Goal: Check status: Check status

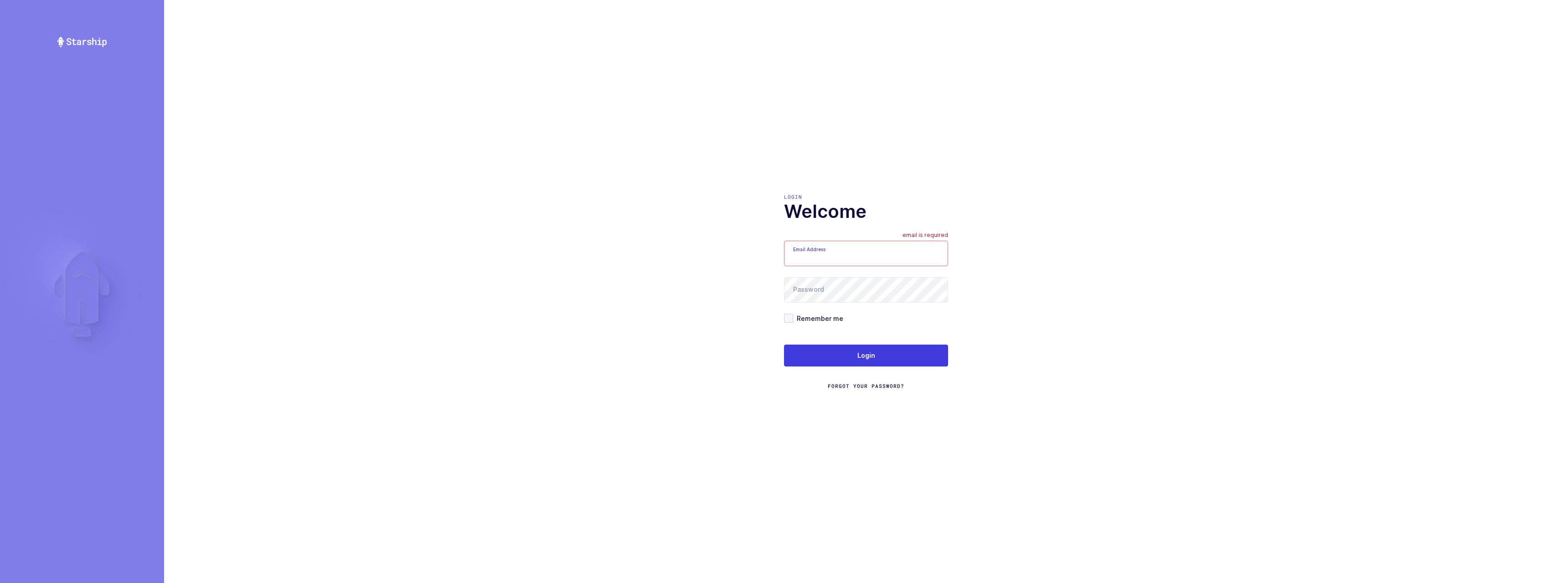
type input "[PERSON_NAME][EMAIL_ADDRESS][PERSON_NAME][DOMAIN_NAME]"
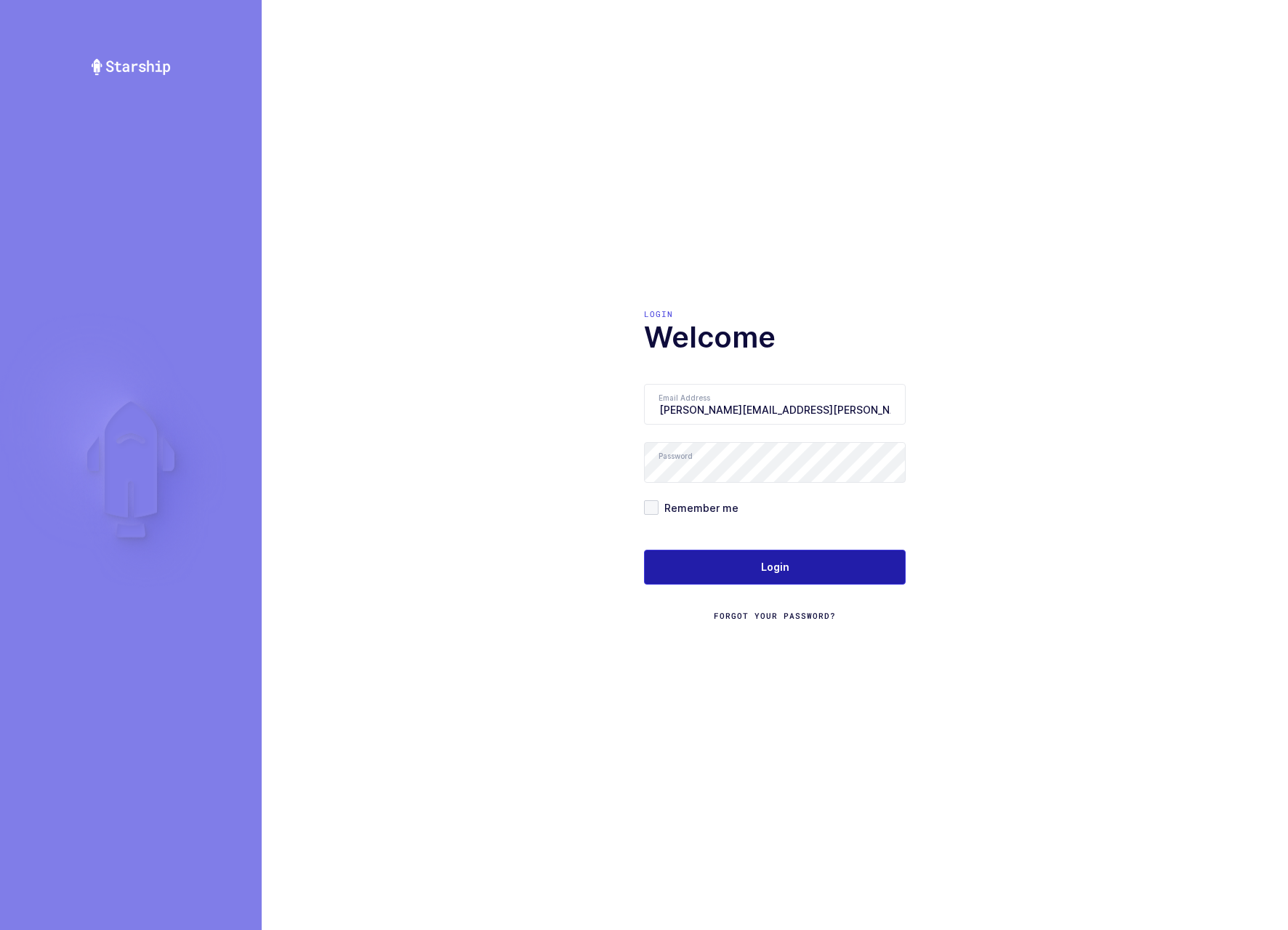
click at [765, 565] on span "Login" at bounding box center [775, 567] width 28 height 15
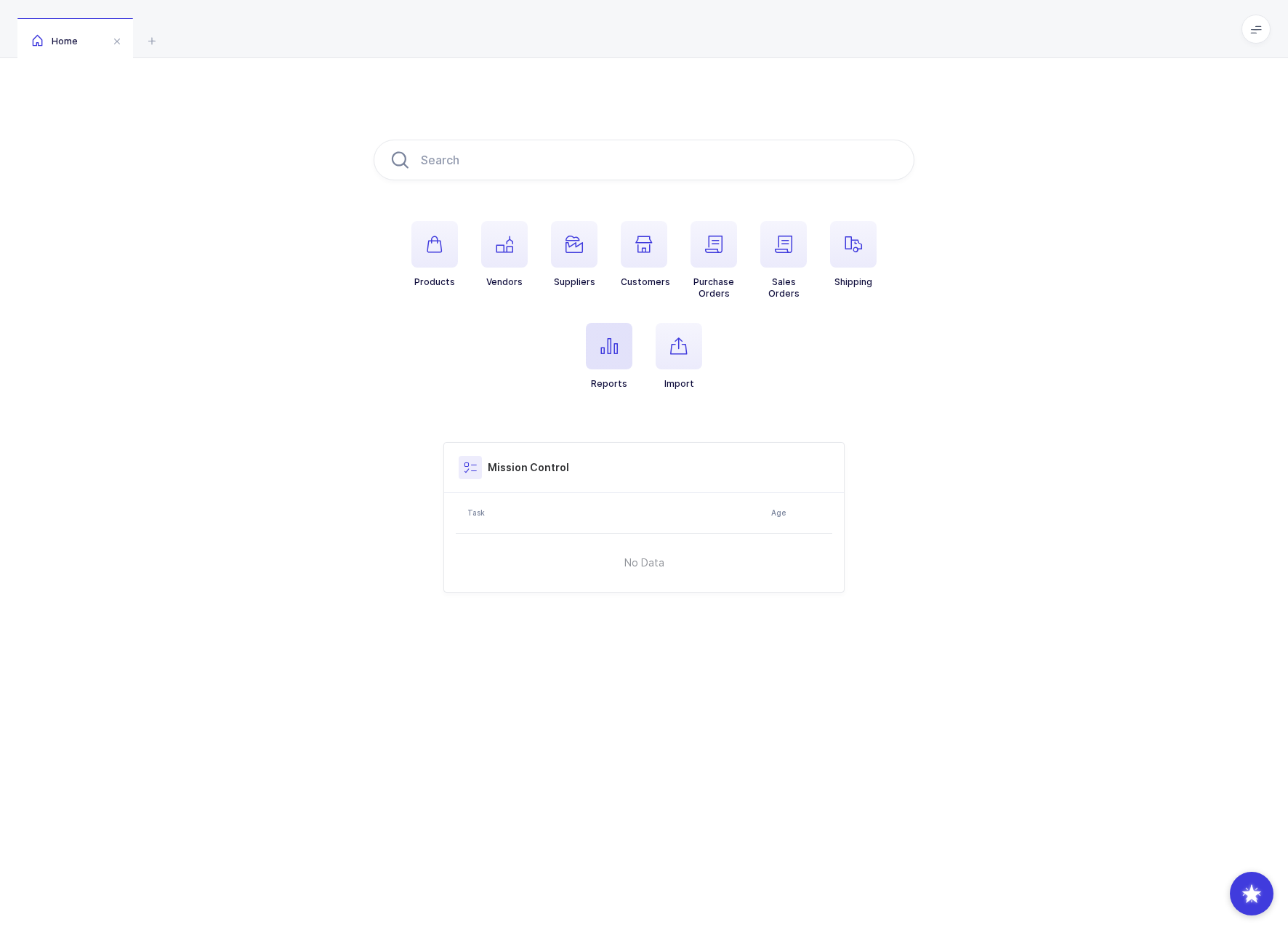
click at [610, 357] on span "button" at bounding box center [610, 346] width 47 height 47
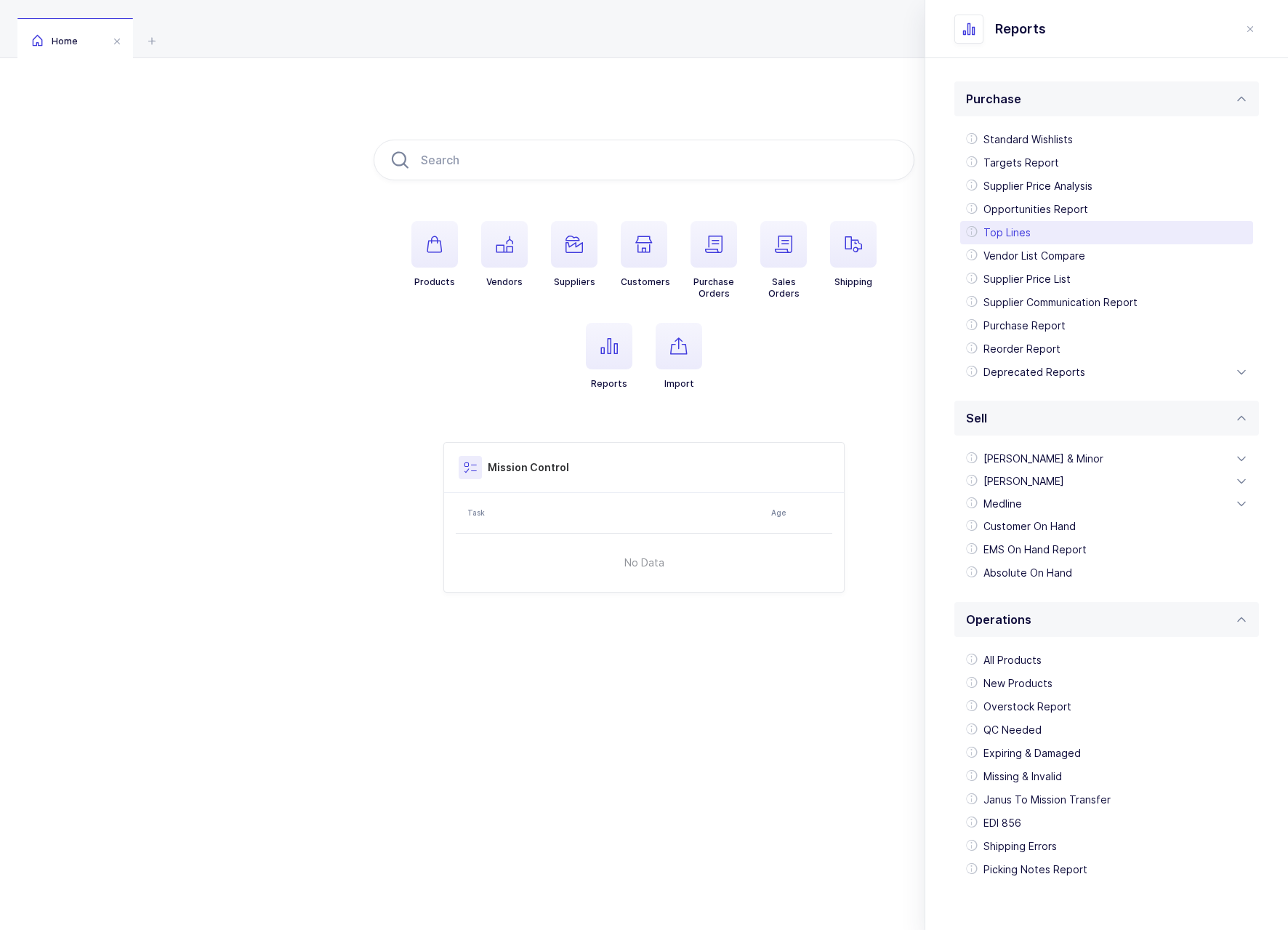
click at [1044, 236] on div "Top Lines" at bounding box center [1106, 233] width 293 height 23
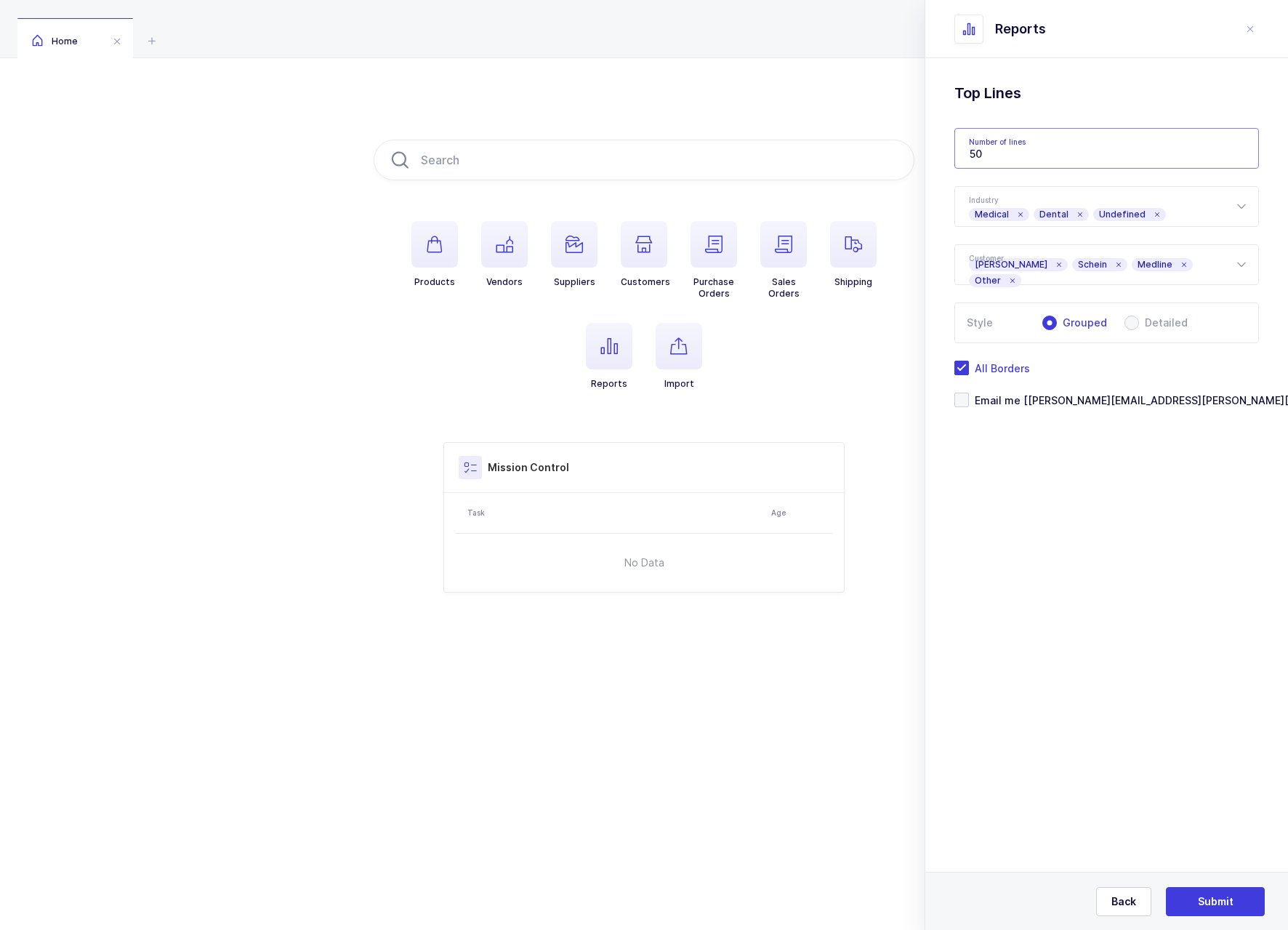
drag, startPoint x: 1006, startPoint y: 155, endPoint x: 920, endPoint y: 148, distance: 86.3
click at [920, 148] on div "Products Vendors Suppliers Customers Purchase Orders Sales Orders Shipping Repo…" at bounding box center [644, 366] width 1288 height 615
type input "10"
click at [1000, 362] on span "All Borders" at bounding box center [999, 368] width 61 height 14
click at [969, 360] on input "All Borders" at bounding box center [969, 360] width 0 height 0
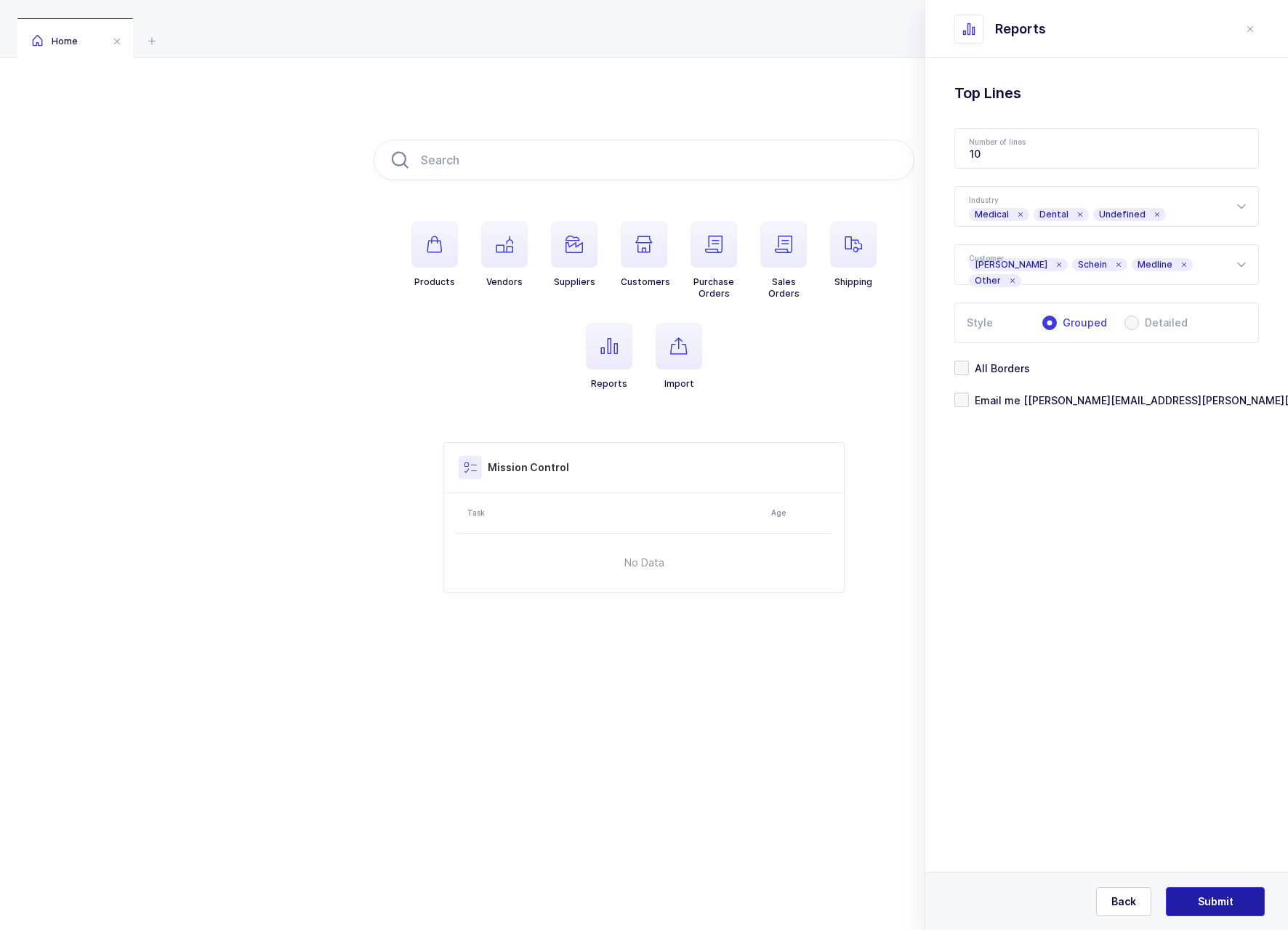
click at [1221, 900] on span "Submit" at bounding box center [1215, 901] width 36 height 15
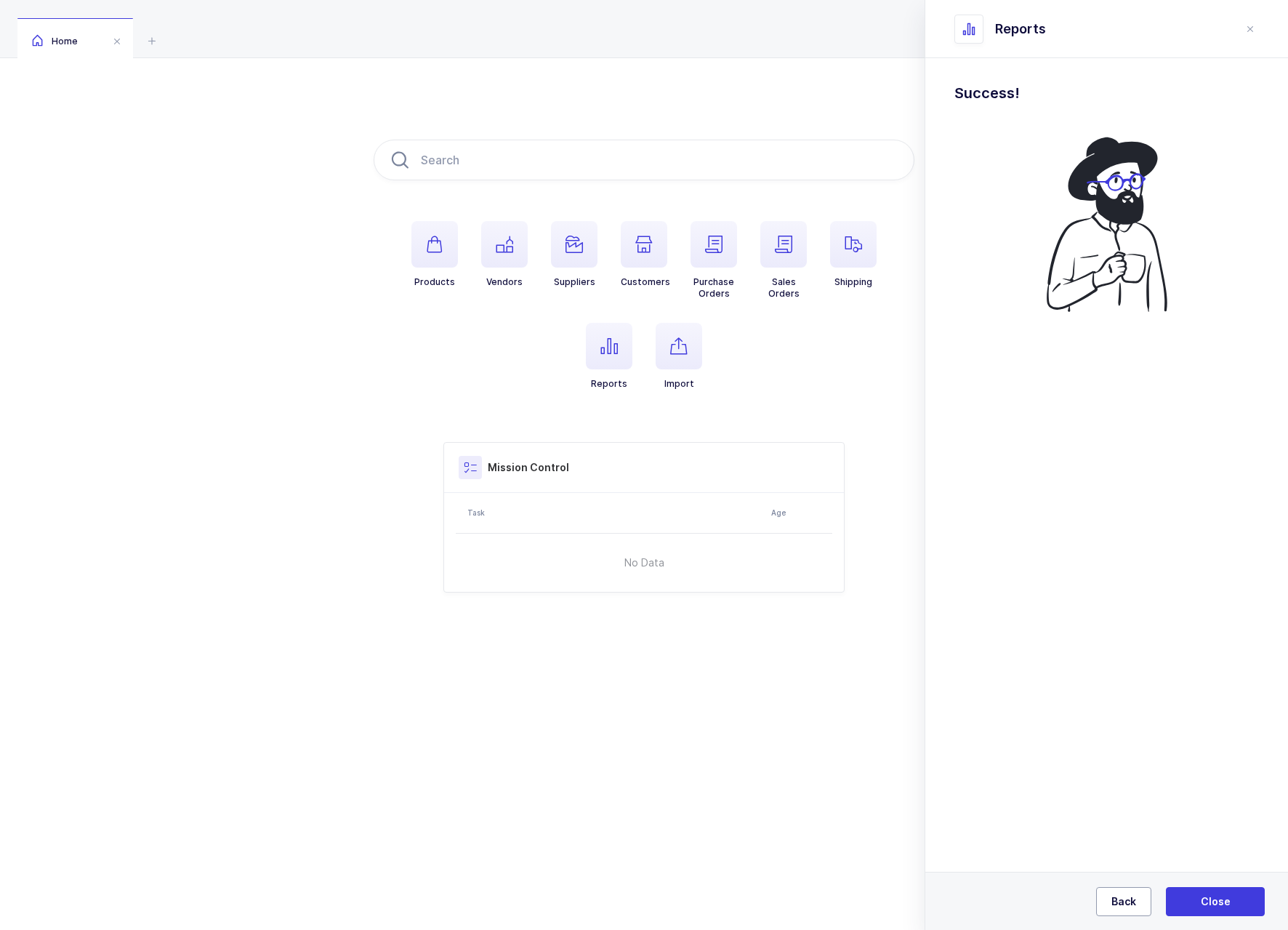
click at [1114, 904] on span "Back" at bounding box center [1123, 901] width 24 height 15
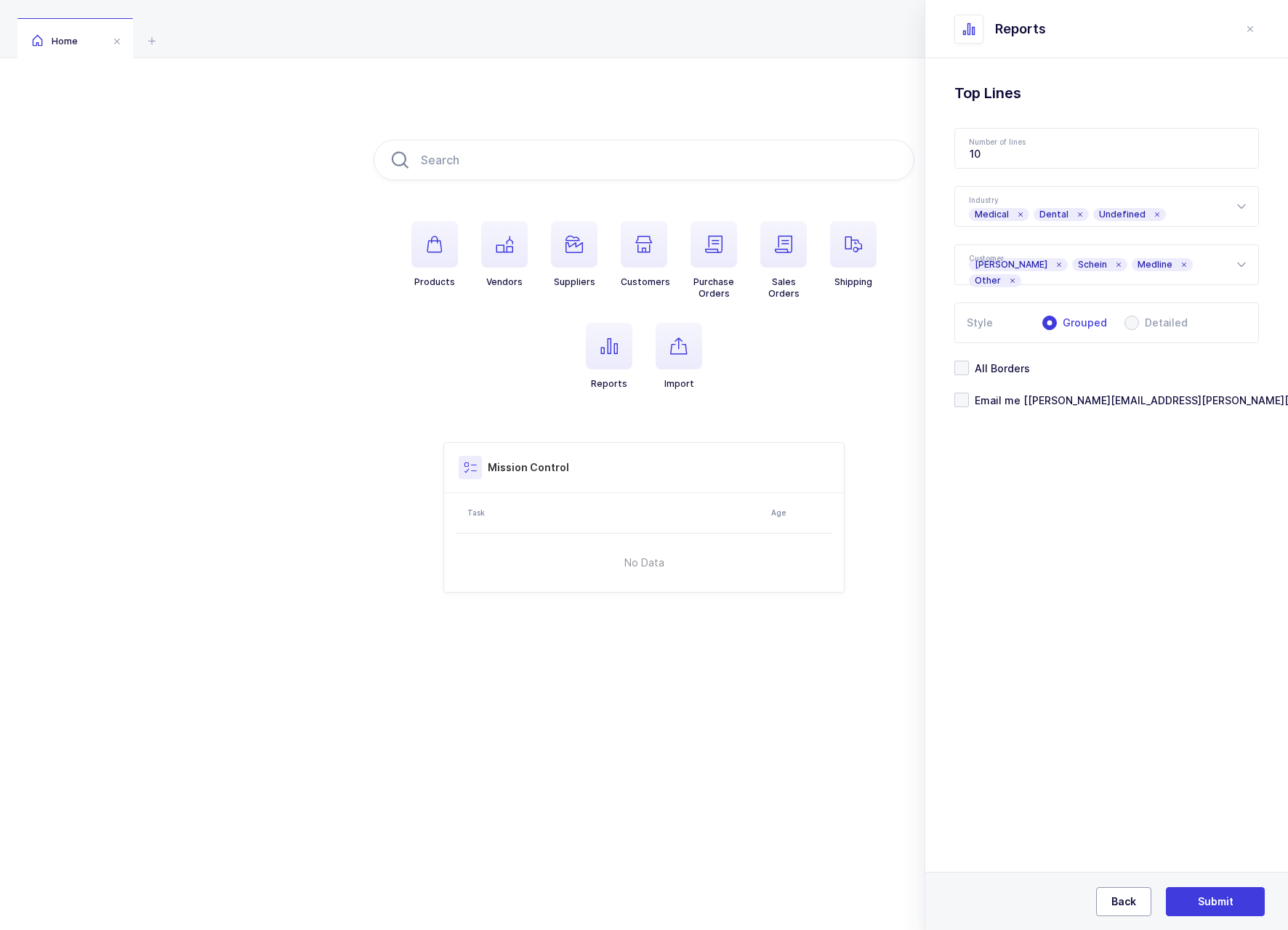
click at [1133, 908] on span "Back" at bounding box center [1123, 901] width 24 height 15
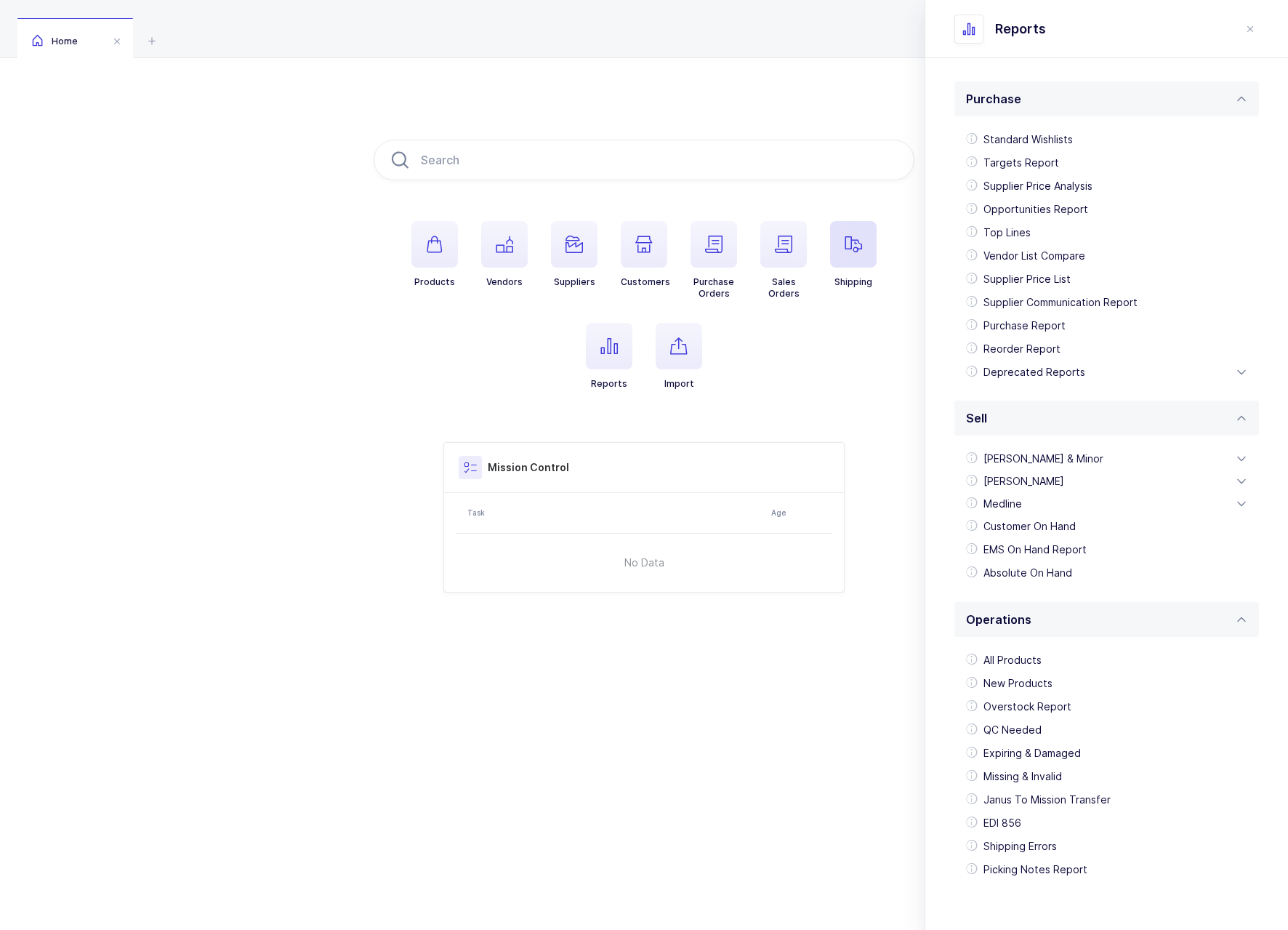
click at [849, 256] on span "button" at bounding box center [853, 245] width 47 height 47
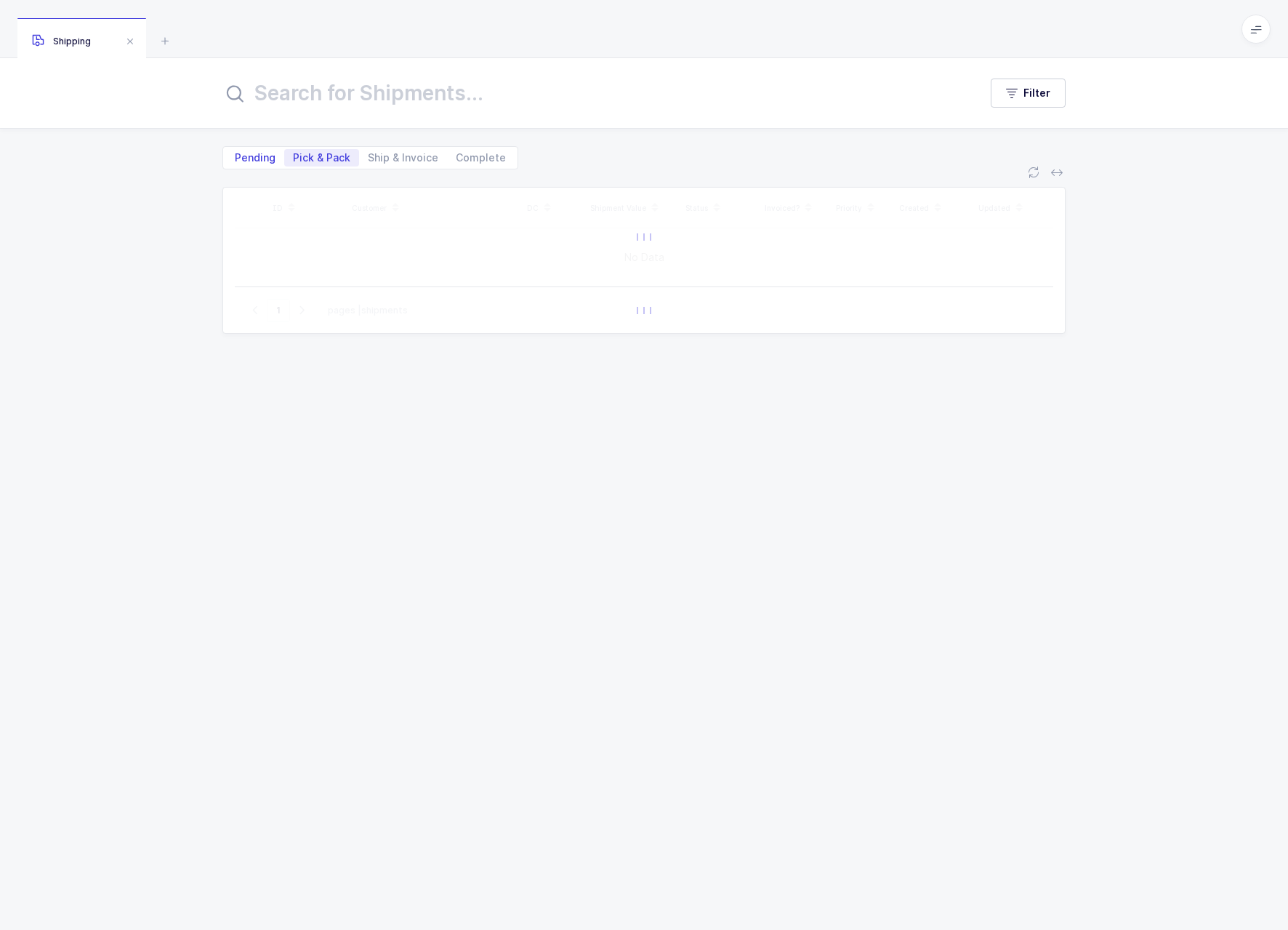
click at [253, 155] on span "Pending" at bounding box center [255, 157] width 41 height 10
click at [236, 155] on input "Pending" at bounding box center [231, 154] width 10 height 10
radio input "true"
radio input "false"
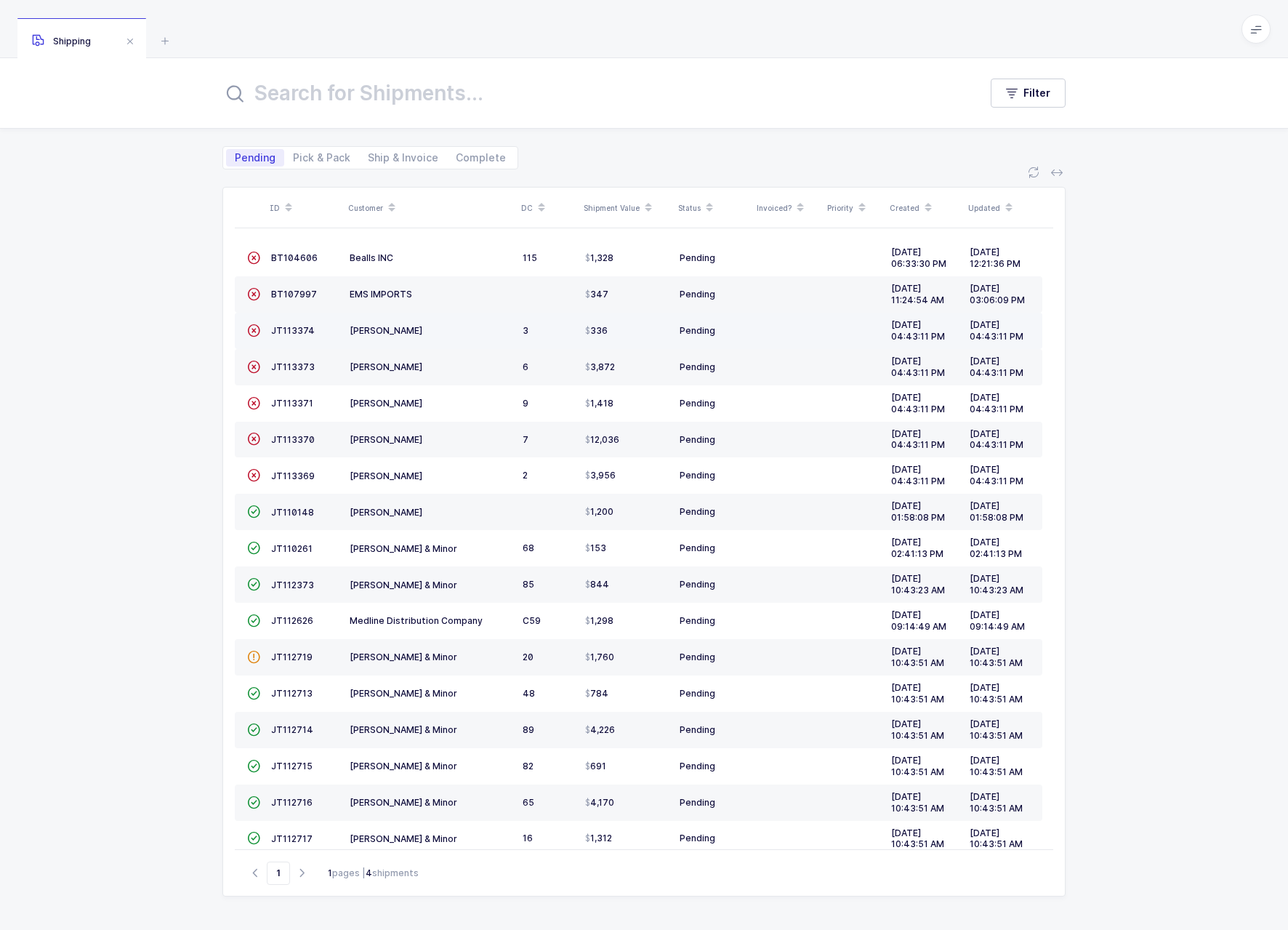
click at [485, 334] on div "Henry Schein" at bounding box center [430, 330] width 161 height 13
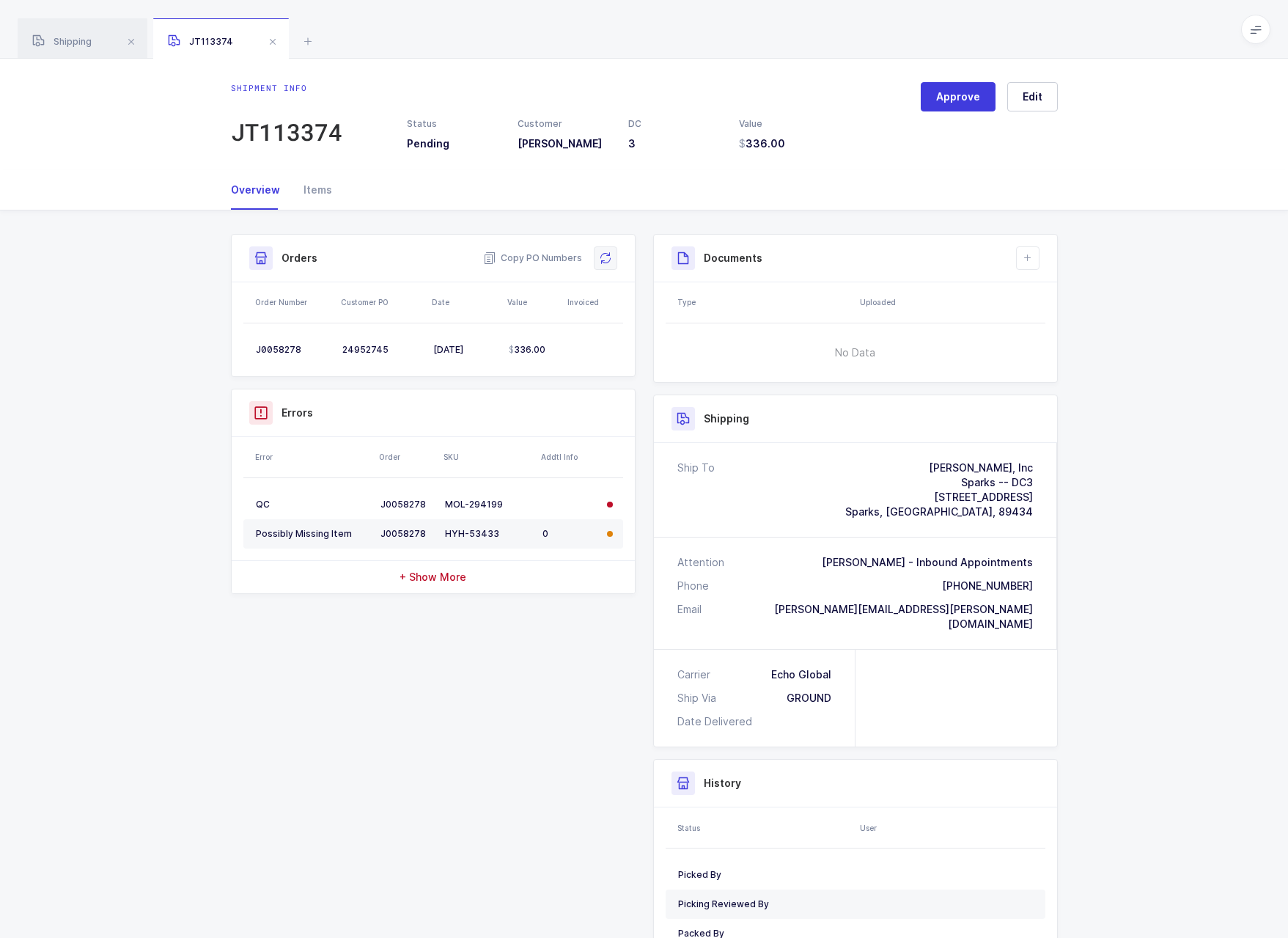
click at [611, 255] on icon at bounding box center [606, 258] width 12 height 12
click at [273, 42] on span at bounding box center [273, 42] width 18 height 18
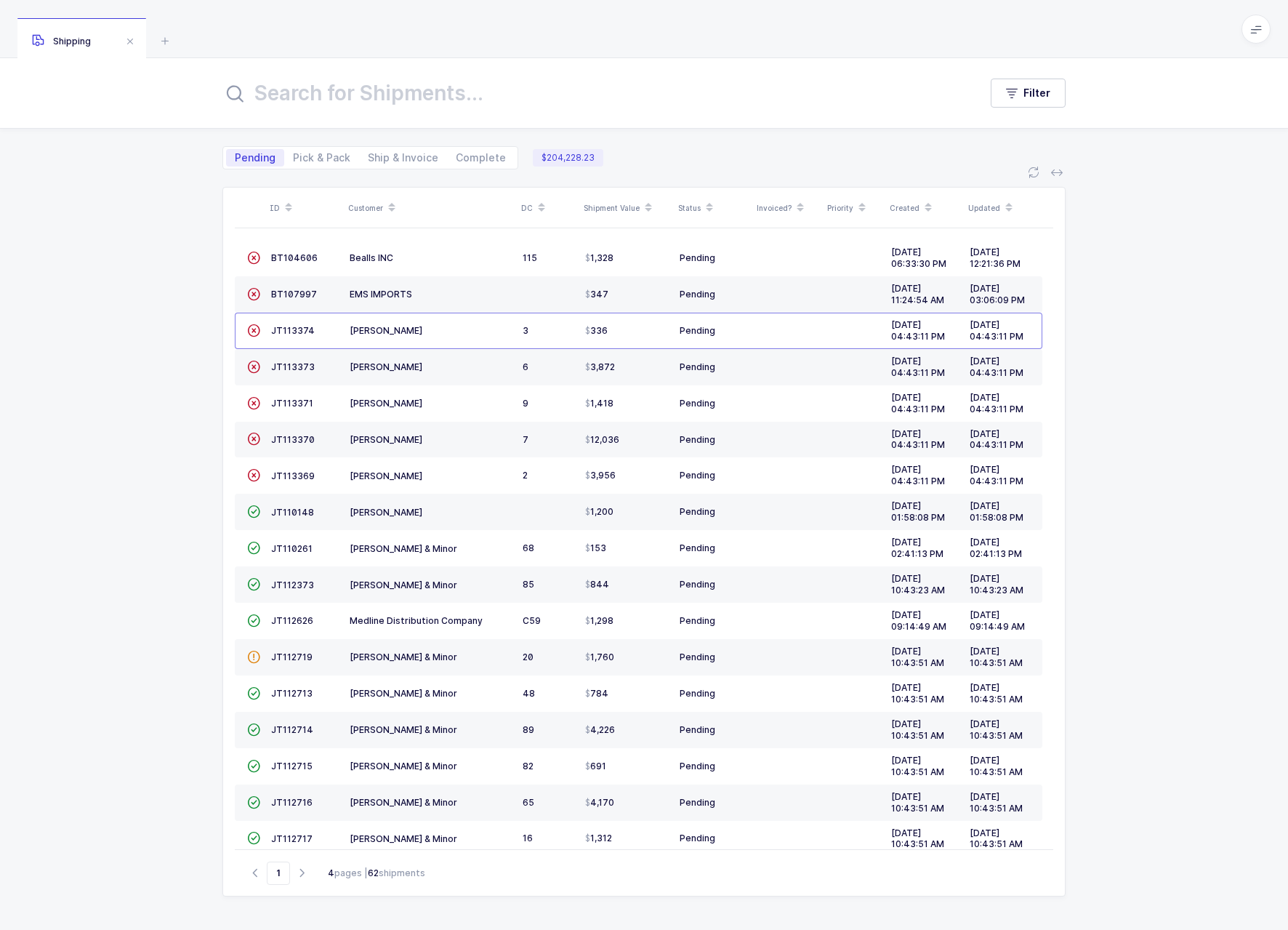
click at [1242, 27] on span at bounding box center [1256, 29] width 29 height 29
click at [1211, 195] on li "Purchasing" at bounding box center [1202, 195] width 109 height 12
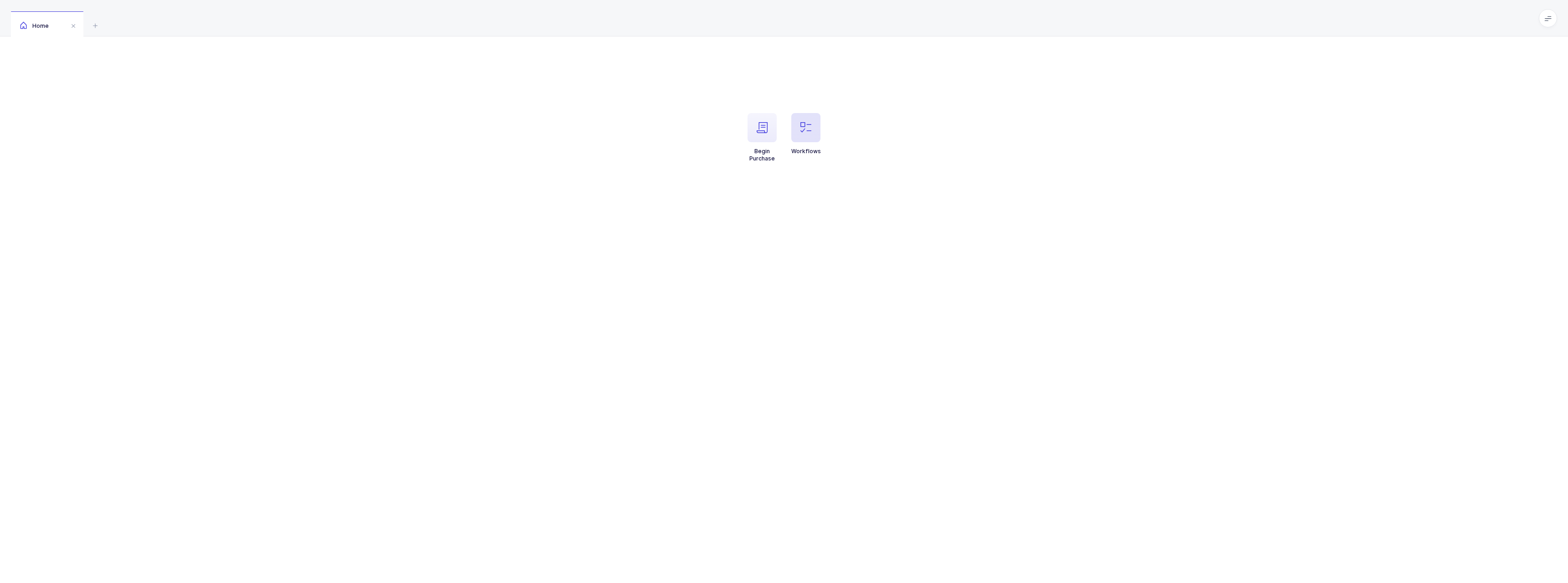
click at [808, 137] on span "button" at bounding box center [806, 128] width 29 height 29
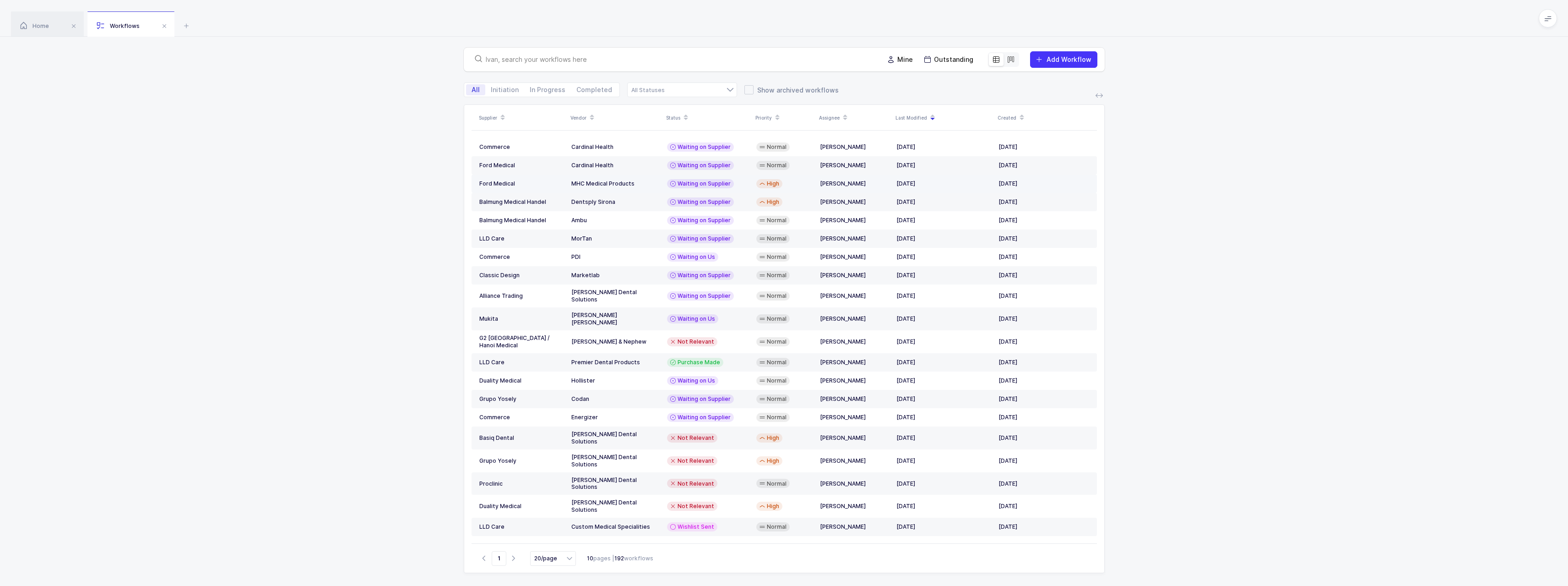
click at [633, 187] on td "MHC Medical Products" at bounding box center [616, 184] width 96 height 18
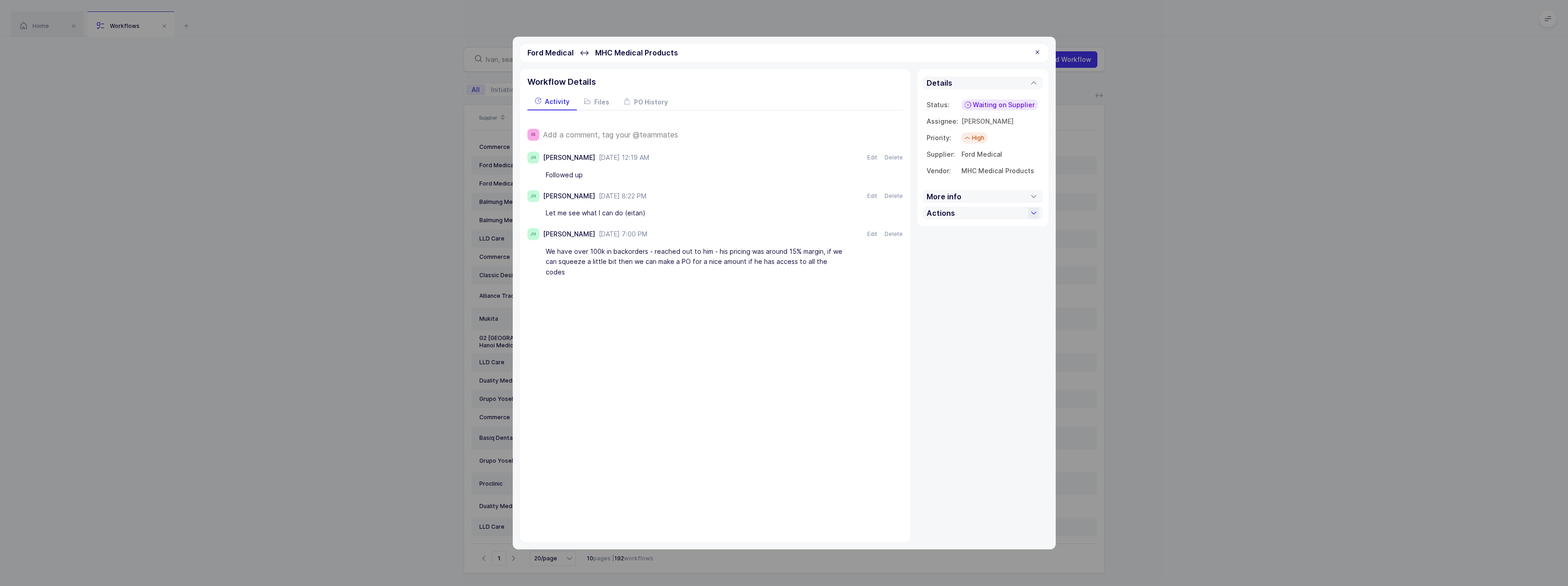
click at [986, 214] on div "Actions" at bounding box center [983, 213] width 120 height 13
click at [1190, 229] on div "Ford Medical ↔ MHC Medical Products Workflow Details Activity Files PO History …" at bounding box center [784, 293] width 1568 height 586
